Goal: Information Seeking & Learning: Check status

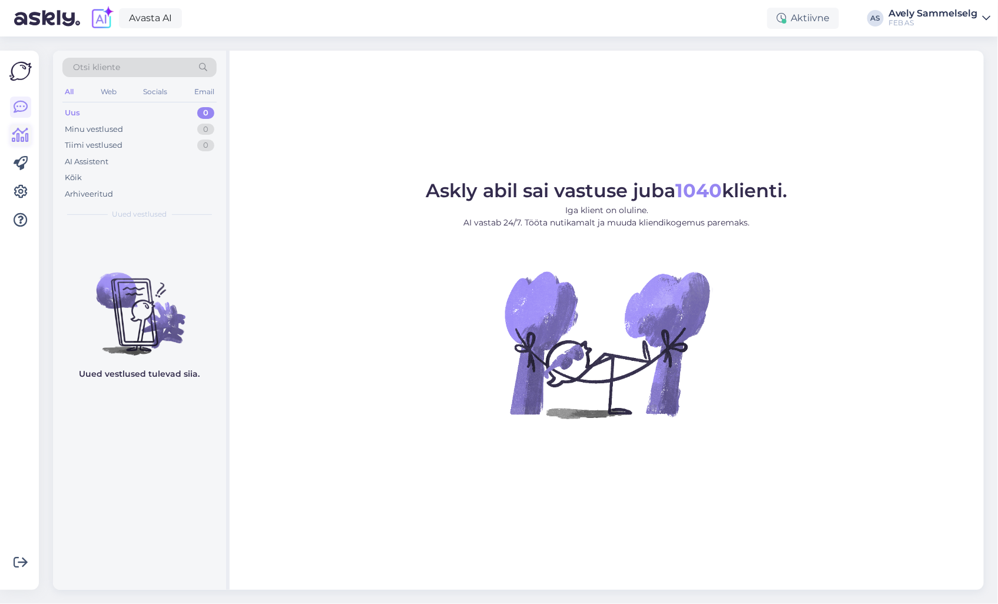
click at [24, 132] on icon at bounding box center [20, 135] width 17 height 14
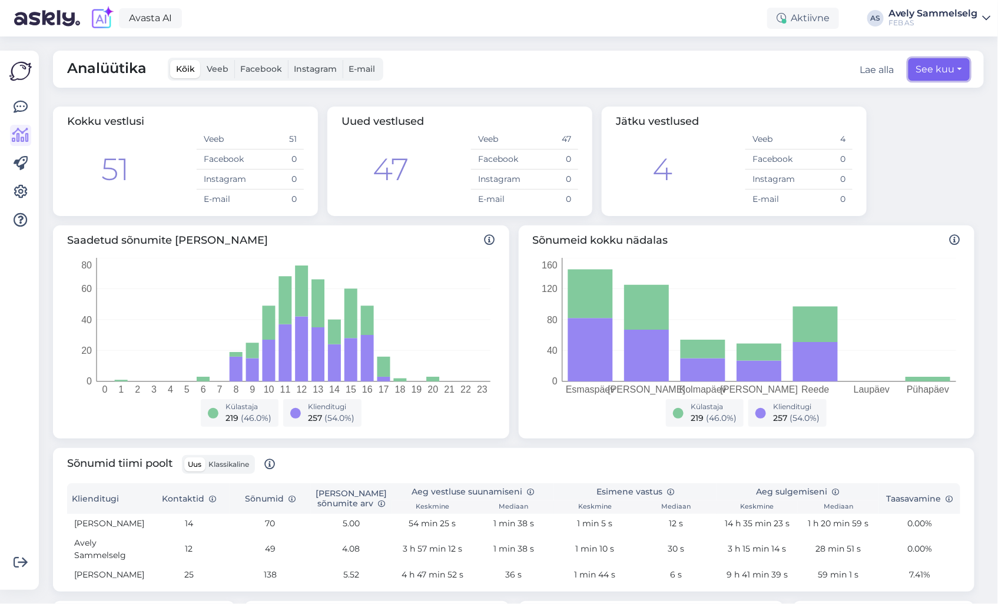
click at [926, 71] on button "See kuu" at bounding box center [938, 69] width 61 height 22
select select "9"
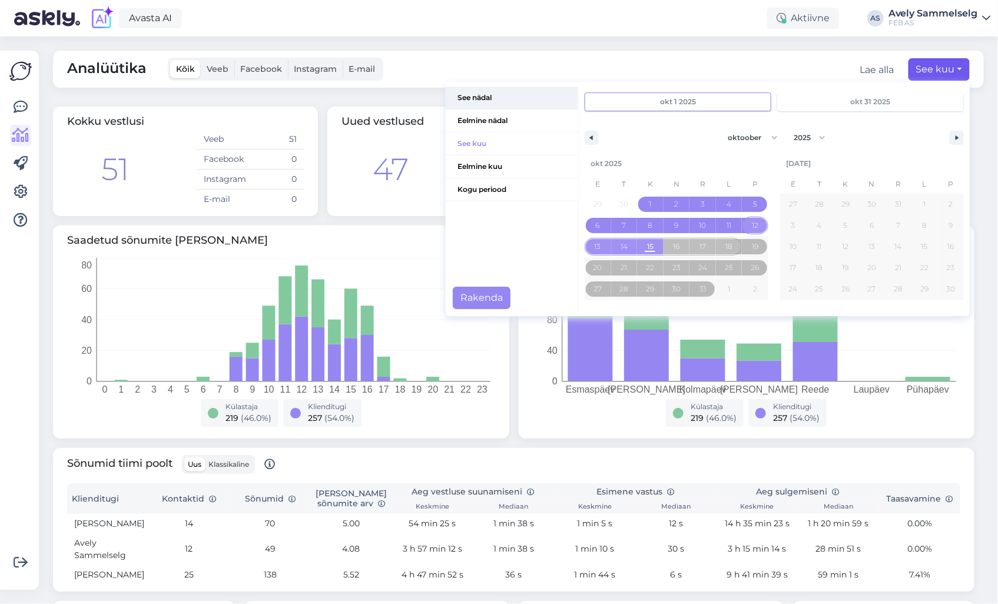
click at [480, 101] on span "See nädal" at bounding box center [512, 98] width 132 height 22
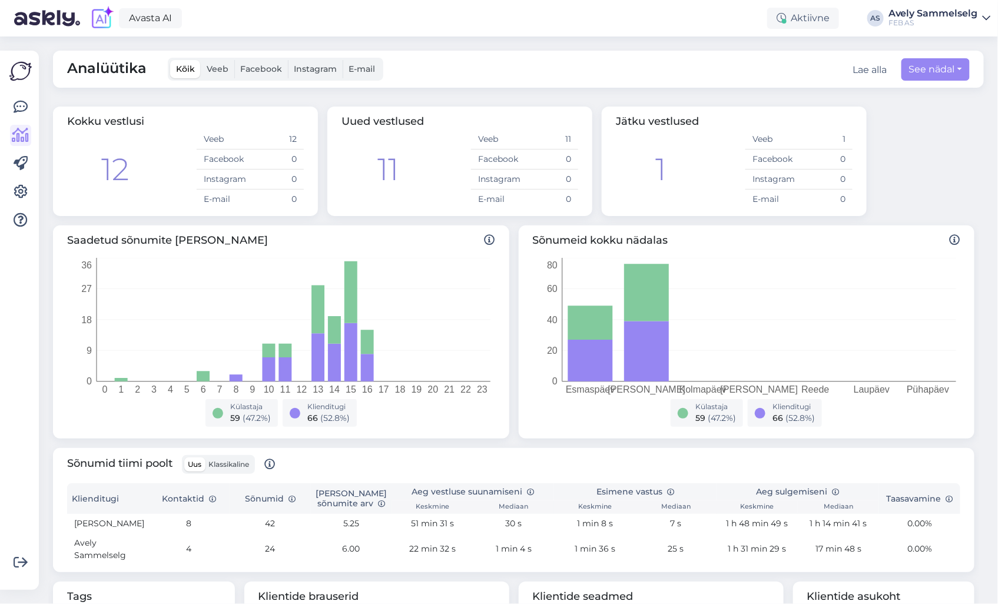
click at [144, 527] on td "[PERSON_NAME]" at bounding box center [107, 523] width 81 height 19
click at [124, 524] on td "[PERSON_NAME]" at bounding box center [107, 523] width 81 height 19
click at [119, 524] on td "[PERSON_NAME]" at bounding box center [107, 523] width 81 height 19
click at [21, 110] on icon at bounding box center [21, 107] width 14 height 14
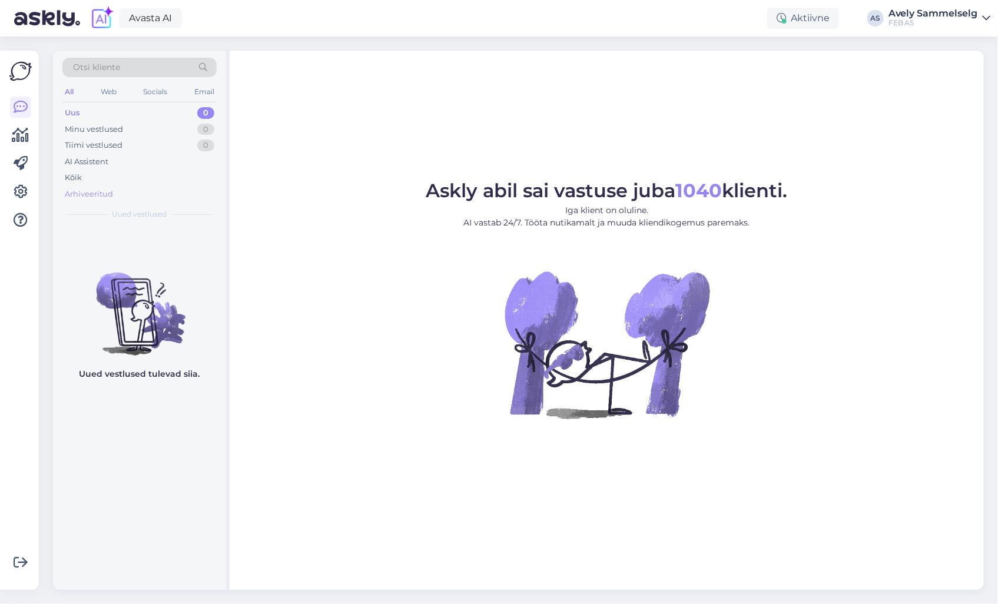
click at [97, 194] on div "Arhiveeritud" at bounding box center [89, 194] width 48 height 12
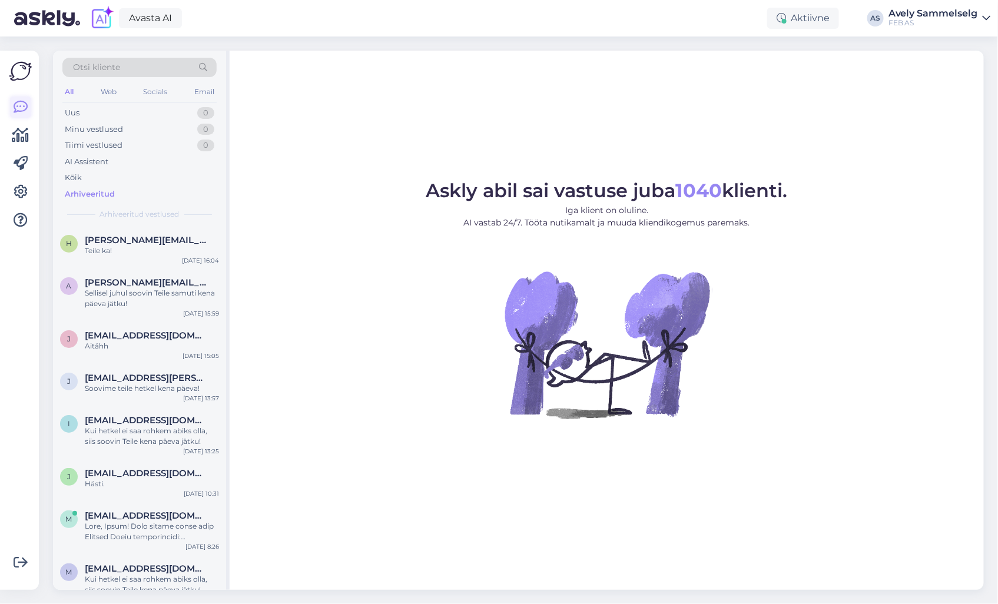
click at [18, 106] on icon at bounding box center [21, 107] width 14 height 14
click at [138, 125] on div "Minu vestlused 0" at bounding box center [139, 129] width 154 height 16
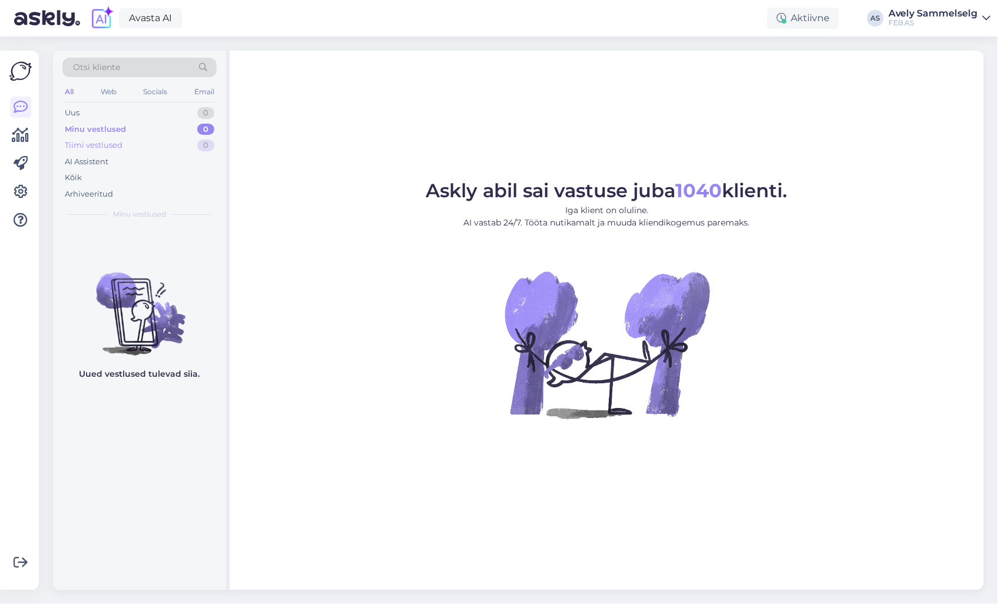
click at [154, 145] on div "Tiimi vestlused 0" at bounding box center [139, 145] width 154 height 16
